Goal: Transaction & Acquisition: Purchase product/service

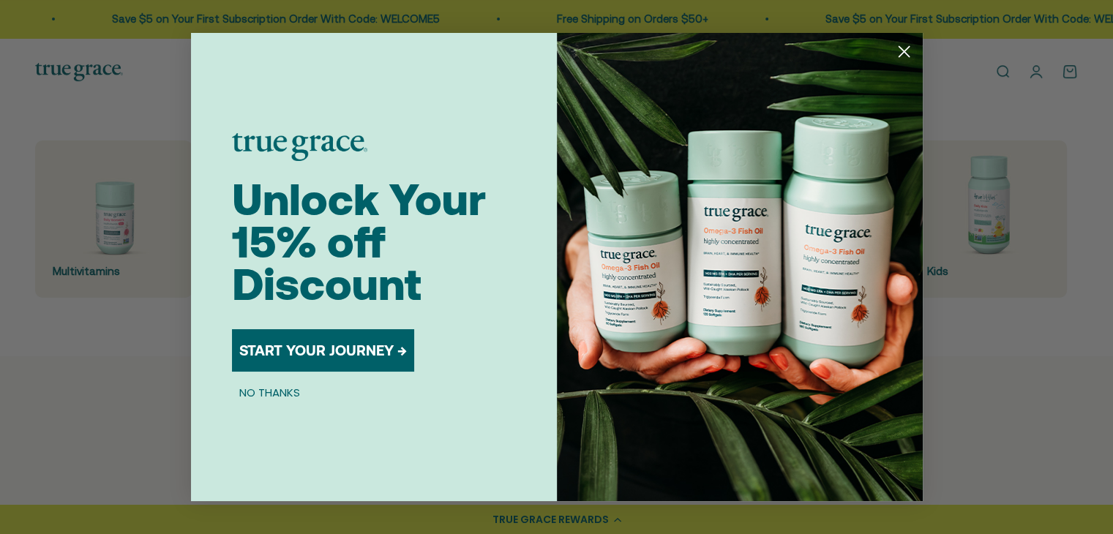
scroll to position [580, 0]
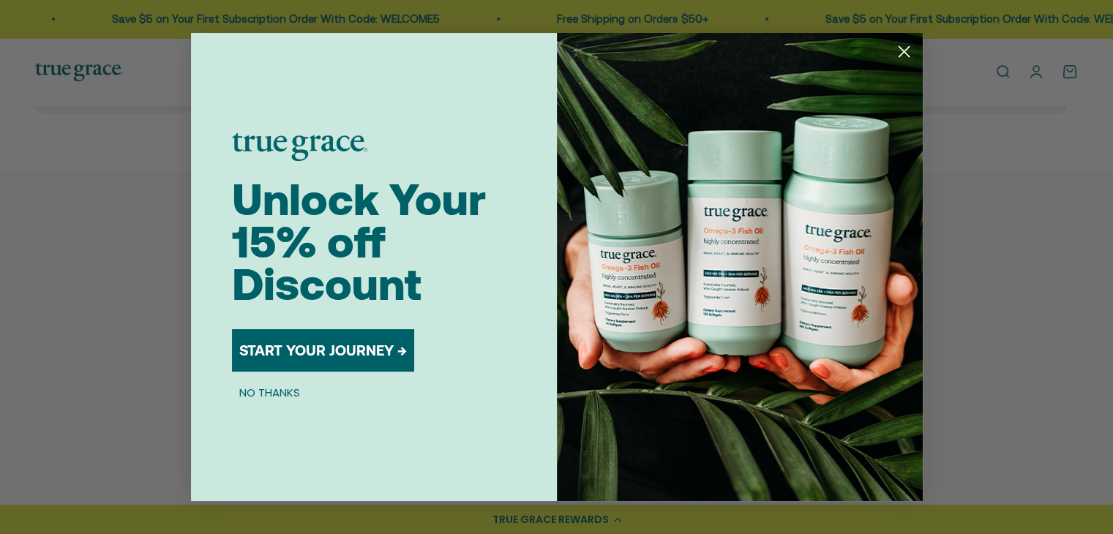
click at [899, 47] on icon "Close dialog" at bounding box center [904, 52] width 10 height 10
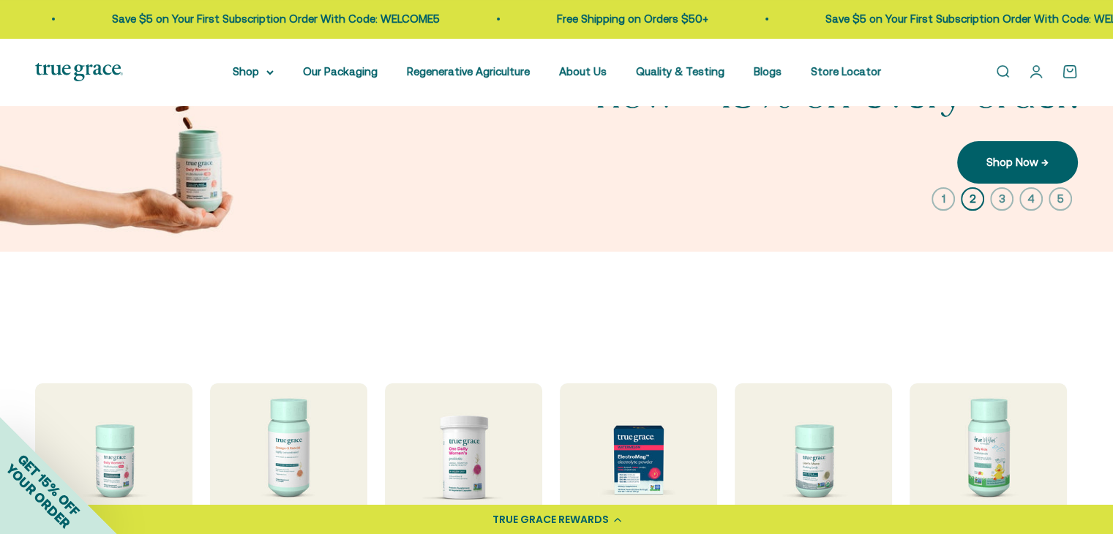
scroll to position [0, 0]
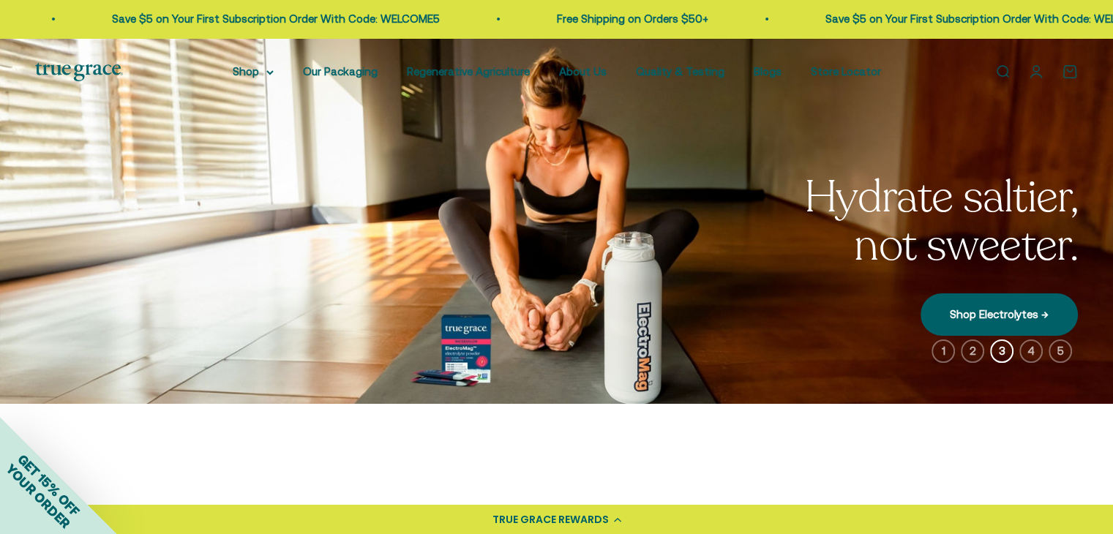
click at [995, 71] on link "Open search" at bounding box center [1003, 72] width 16 height 16
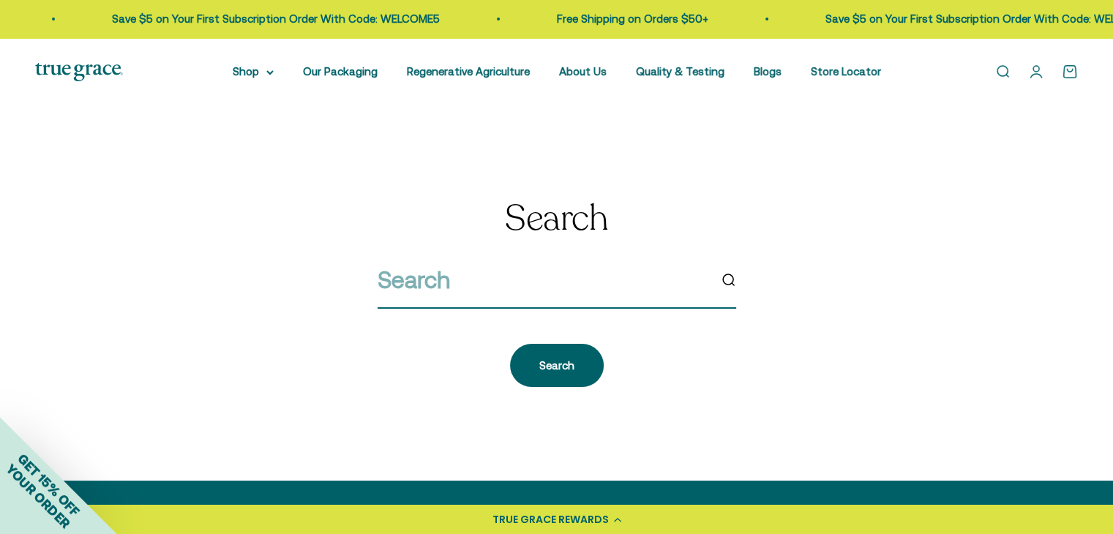
click at [597, 270] on input "search" at bounding box center [543, 279] width 331 height 37
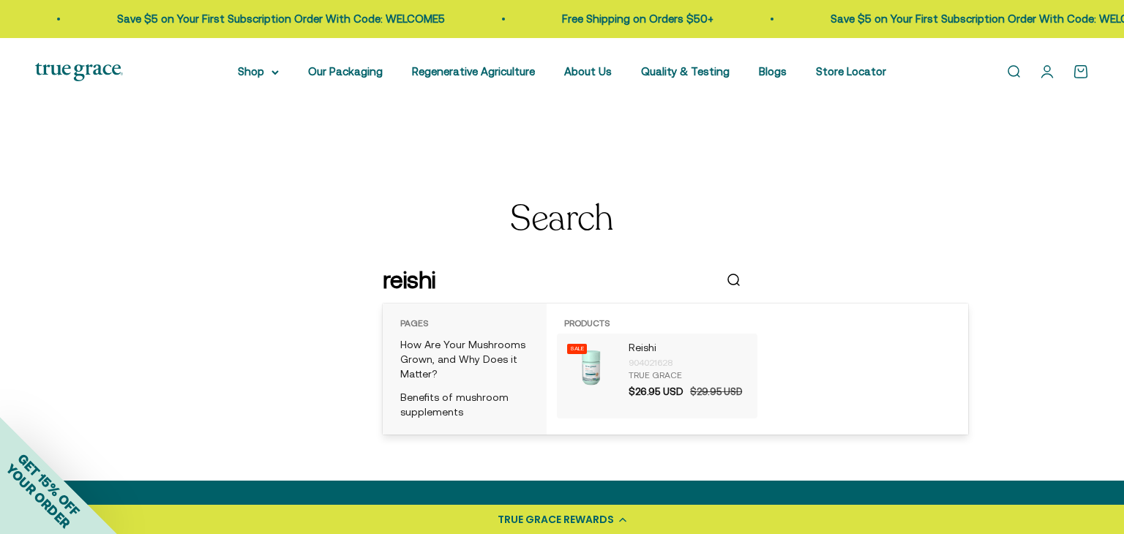
type input "reishi"
click at [600, 366] on img "products: Reishi" at bounding box center [590, 367] width 53 height 53
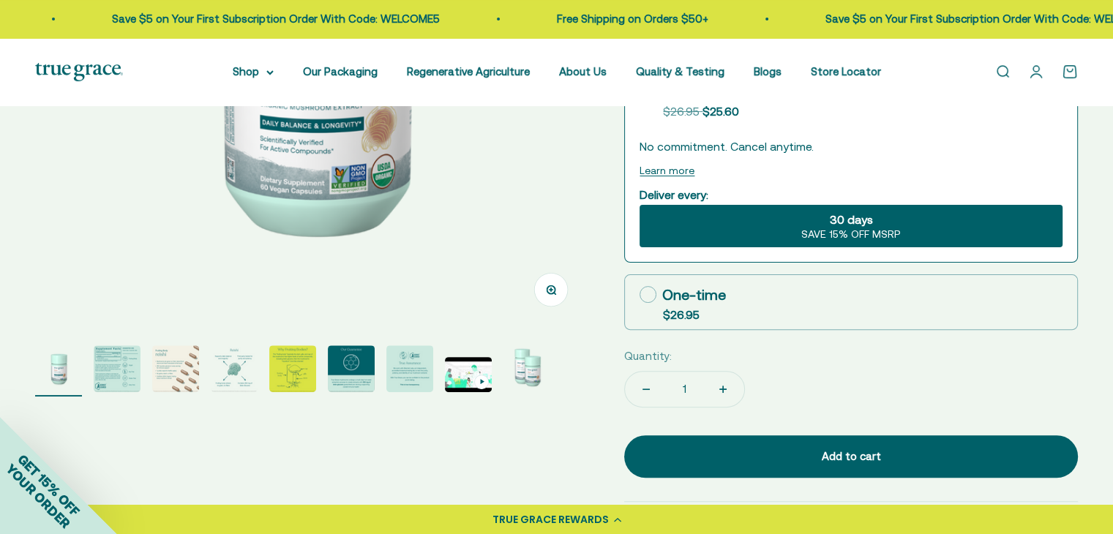
scroll to position [371, 0]
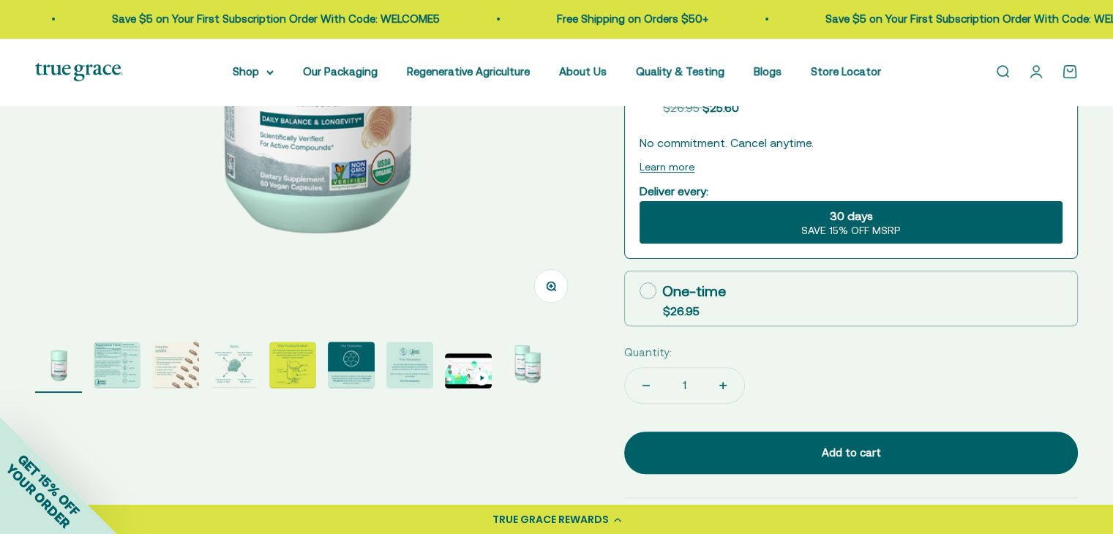
click at [732, 384] on button "Increase quantity" at bounding box center [723, 385] width 42 height 35
type input "2"
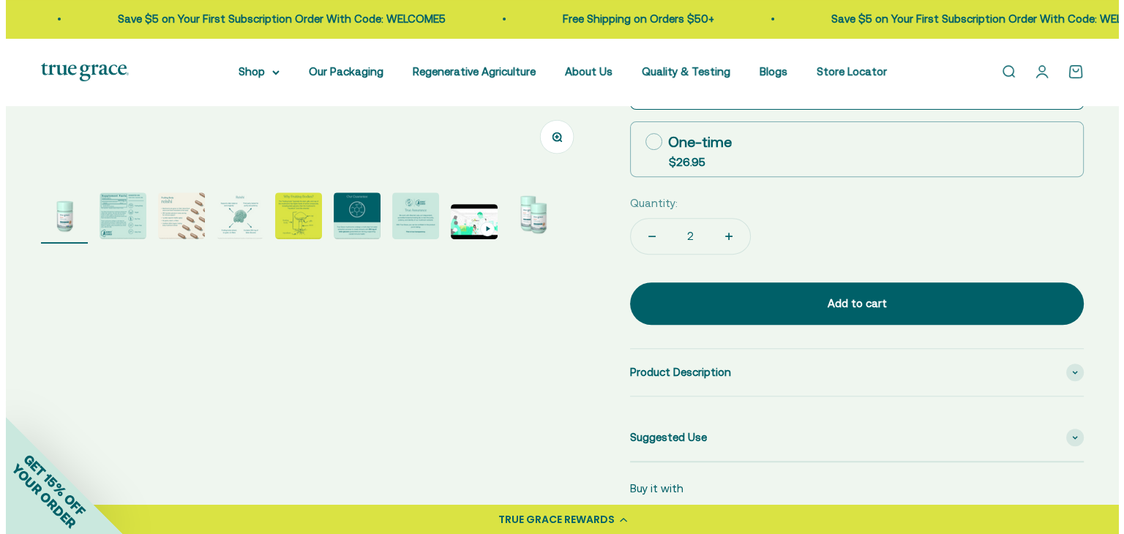
scroll to position [521, 0]
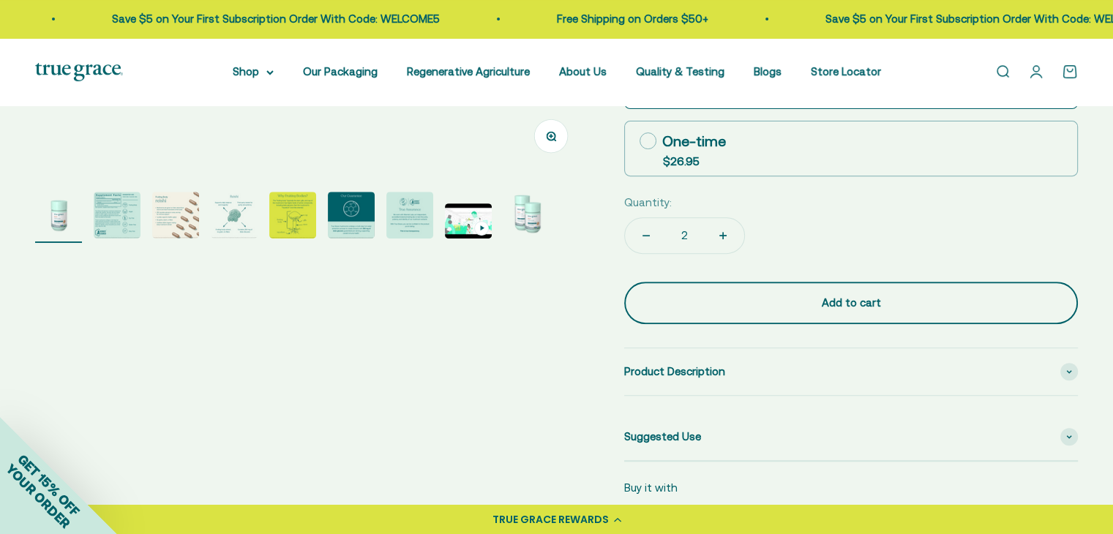
click at [741, 315] on button "Add to cart" at bounding box center [851, 303] width 454 height 42
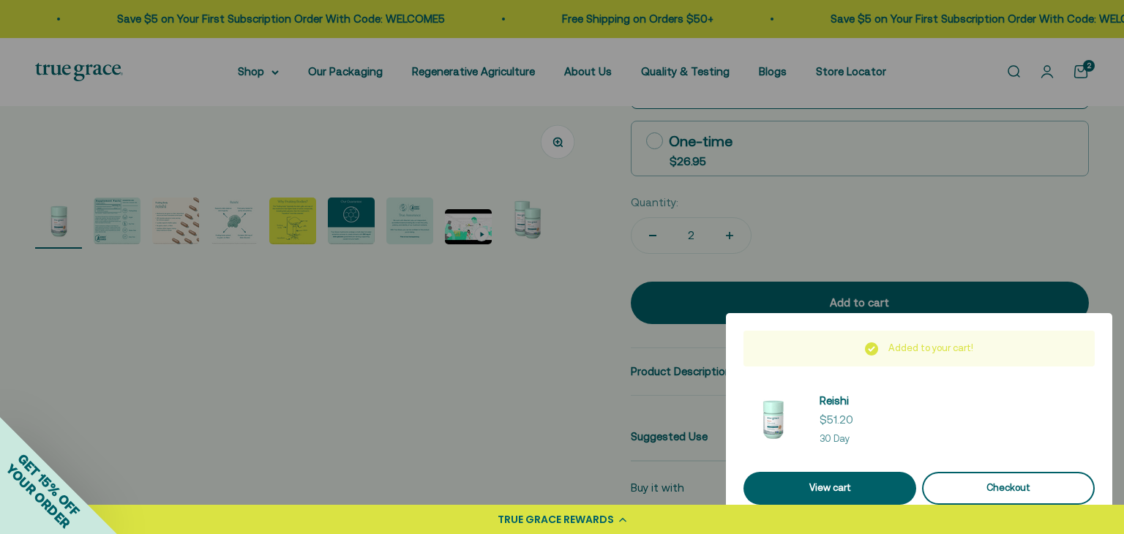
click at [976, 487] on div "Checkout" at bounding box center [1009, 488] width 138 height 15
